Goal: Task Accomplishment & Management: Manage account settings

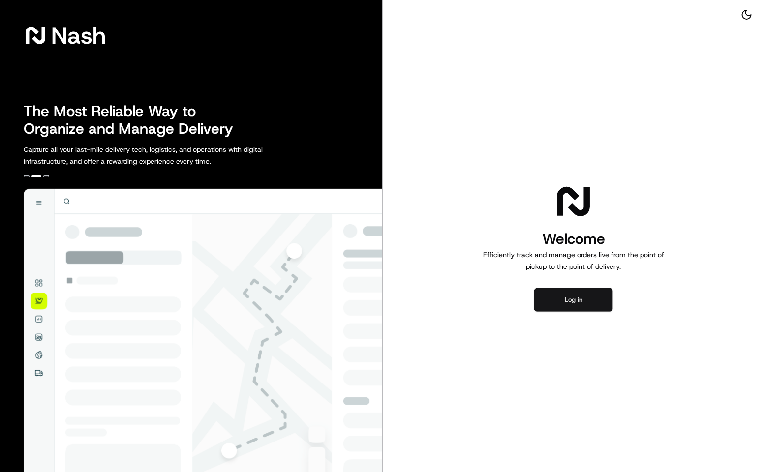
click at [577, 302] on button "Log in" at bounding box center [573, 300] width 79 height 24
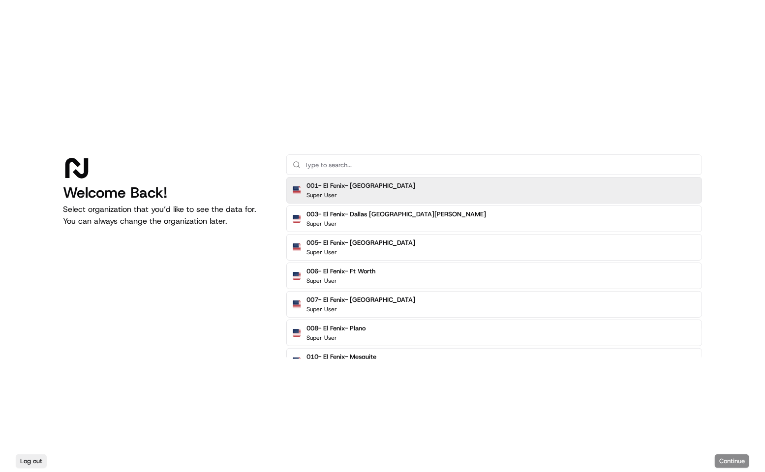
click at [170, 163] on div at bounding box center [167, 168] width 208 height 28
drag, startPoint x: 350, startPoint y: 153, endPoint x: 349, endPoint y: 163, distance: 9.4
click at [350, 156] on div "Welcome Back! Select organization that you’d like to see the data for. You can …" at bounding box center [382, 225] width 765 height 450
click at [348, 163] on input "text" at bounding box center [499, 165] width 391 height 20
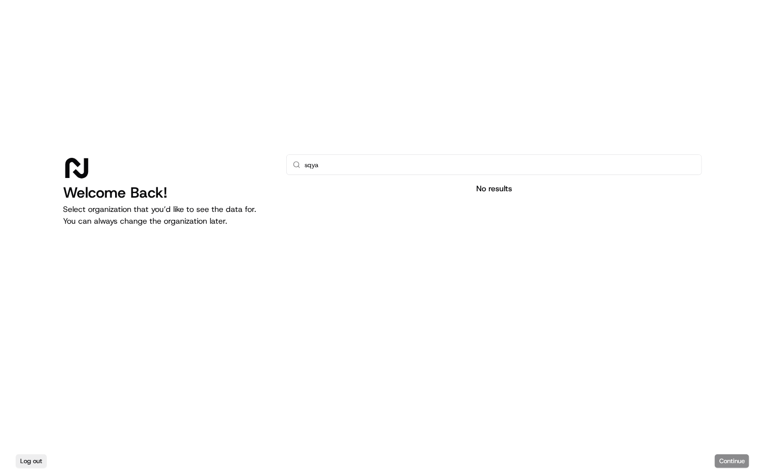
type input "sqy"
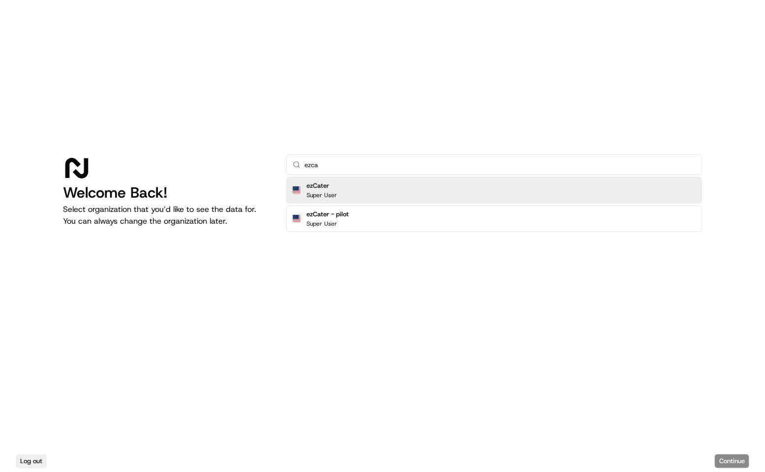
type input "ezca"
click at [359, 192] on div "ezCater Super User" at bounding box center [494, 190] width 416 height 27
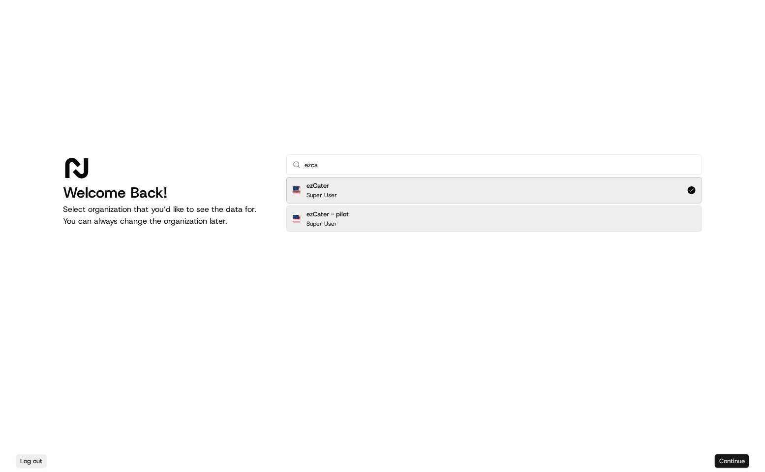
click at [740, 462] on button "Continue" at bounding box center [732, 461] width 34 height 14
